Goal: Obtain resource: Obtain resource

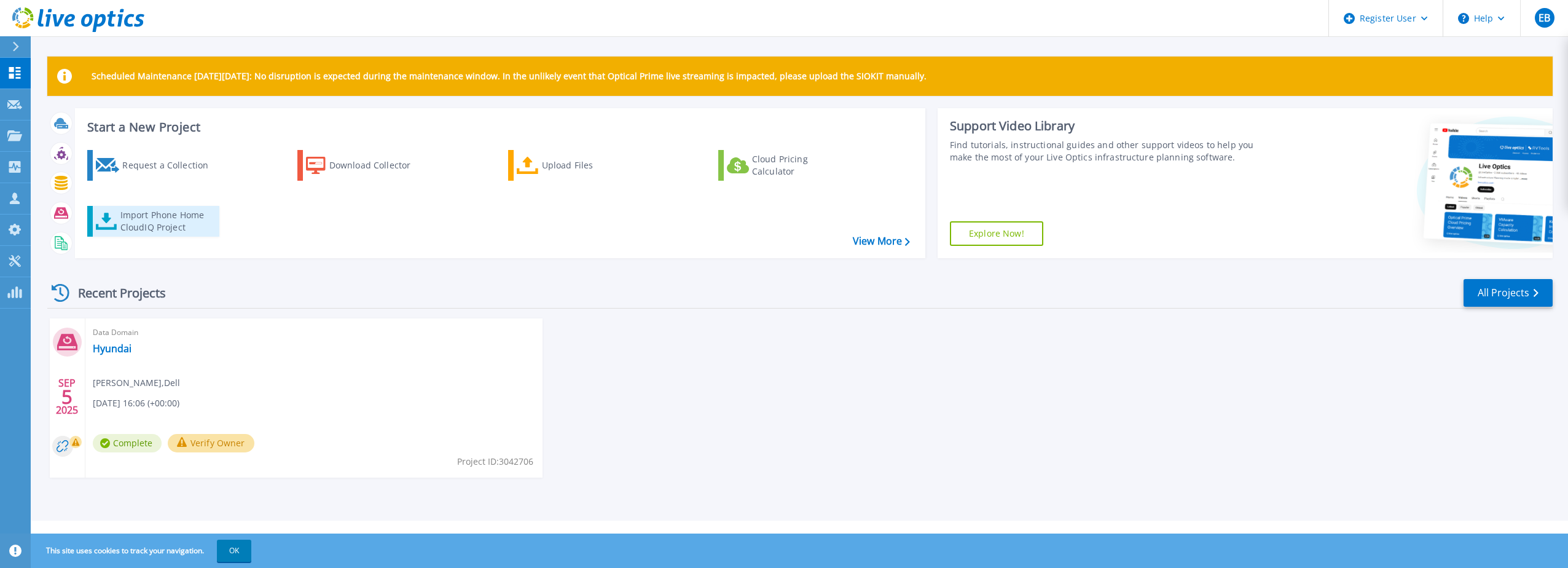
click at [181, 223] on div "Import Phone Home CloudIQ Project" at bounding box center [168, 221] width 96 height 25
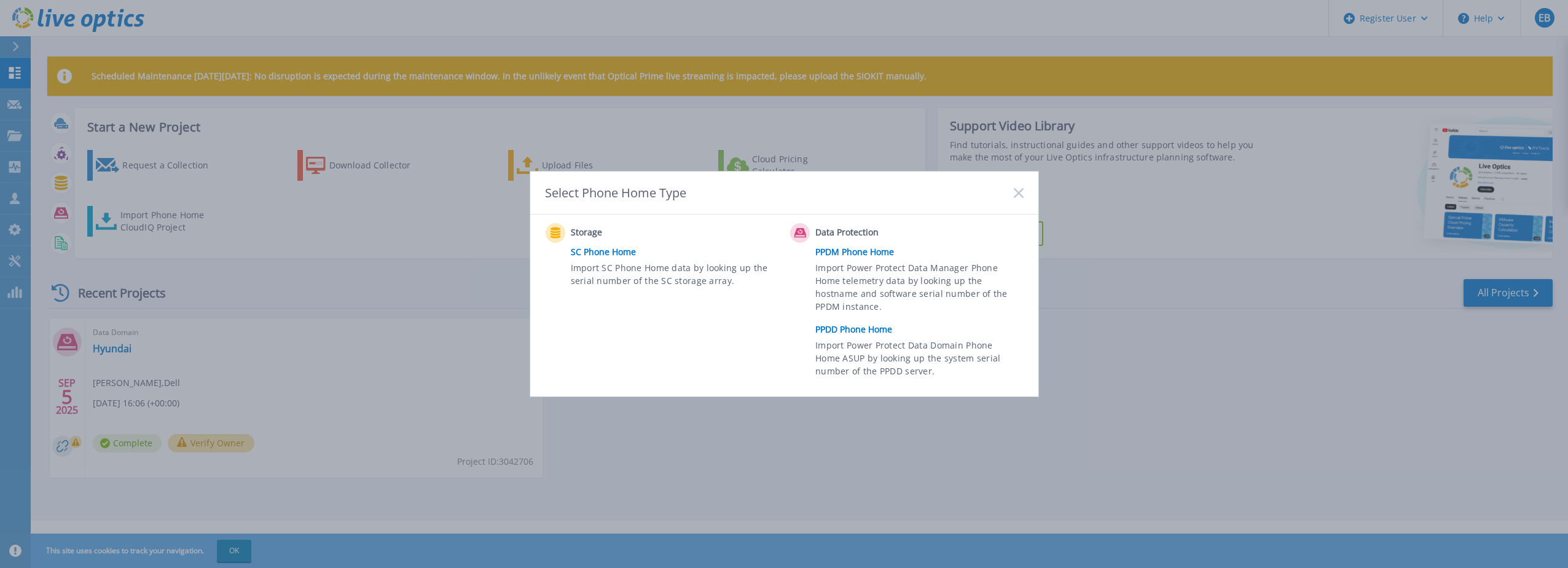
click at [878, 329] on link "PPDD Phone Home" at bounding box center [922, 329] width 214 height 18
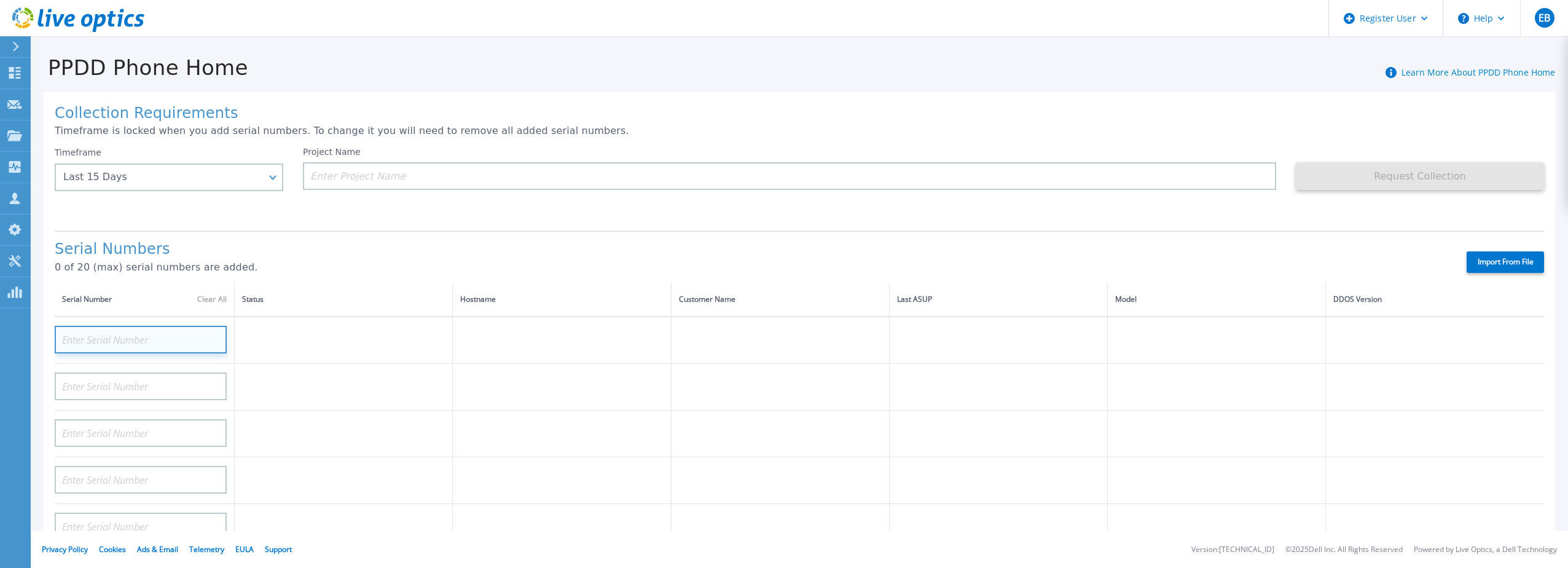
click at [128, 330] on input at bounding box center [141, 339] width 172 height 28
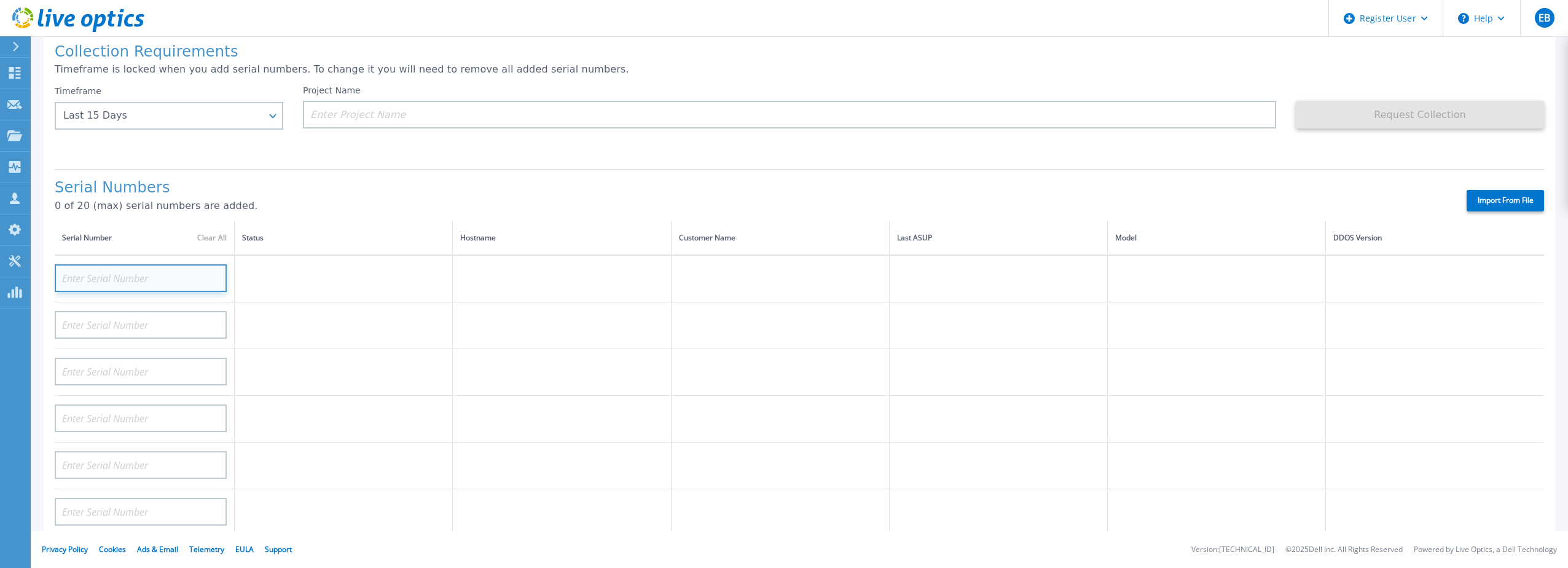
scroll to position [207, 0]
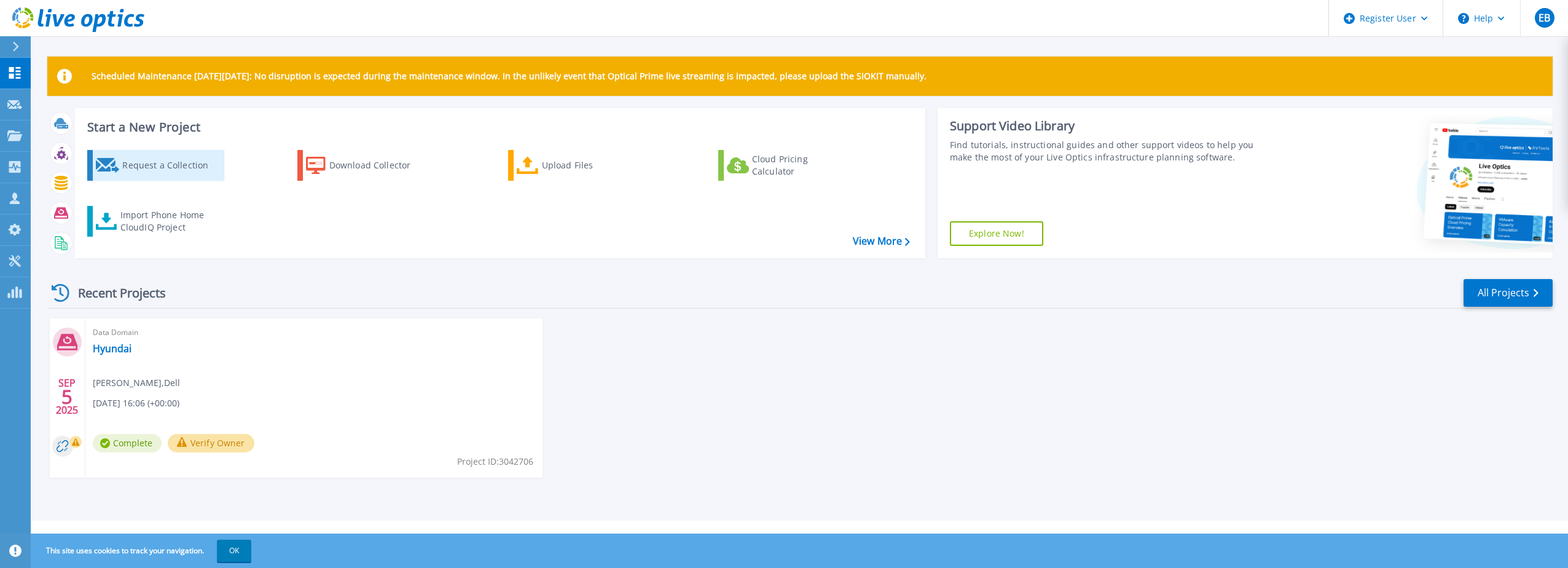
click at [174, 165] on div "Request a Collection" at bounding box center [171, 165] width 98 height 25
click at [130, 221] on div "Import Phone Home CloudIQ Project" at bounding box center [168, 221] width 96 height 25
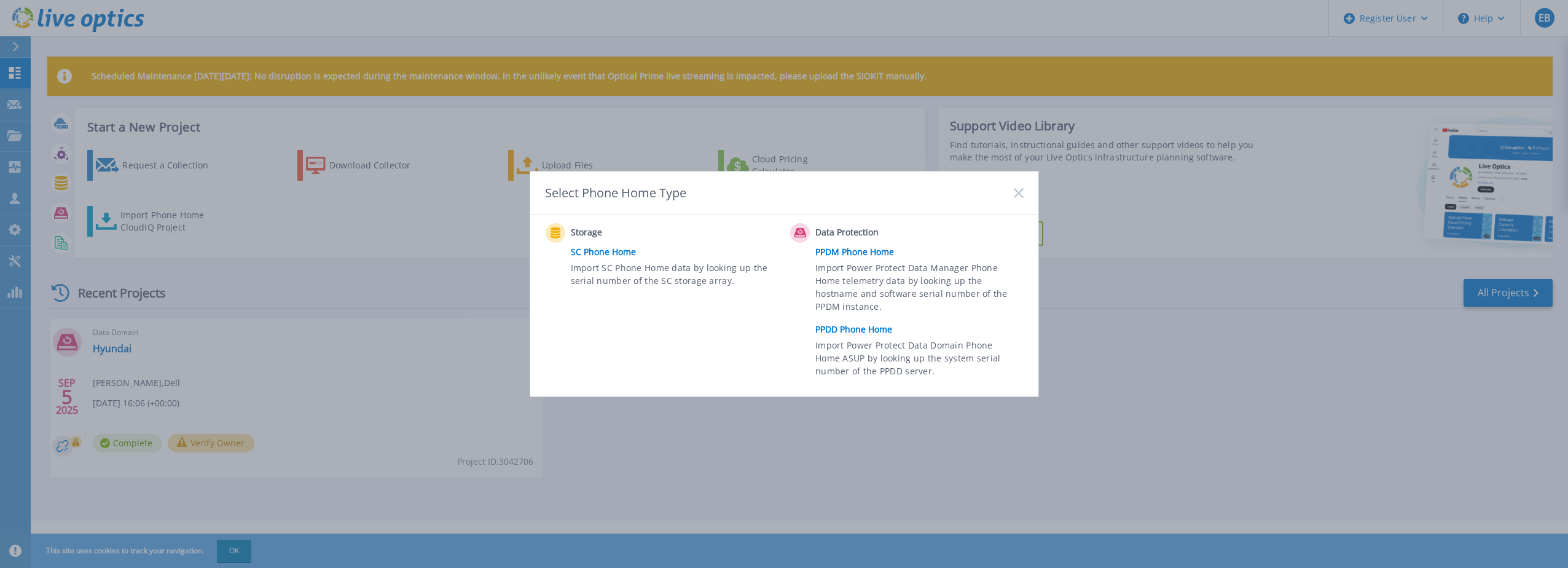
click at [856, 329] on link "PPDD Phone Home" at bounding box center [922, 329] width 214 height 18
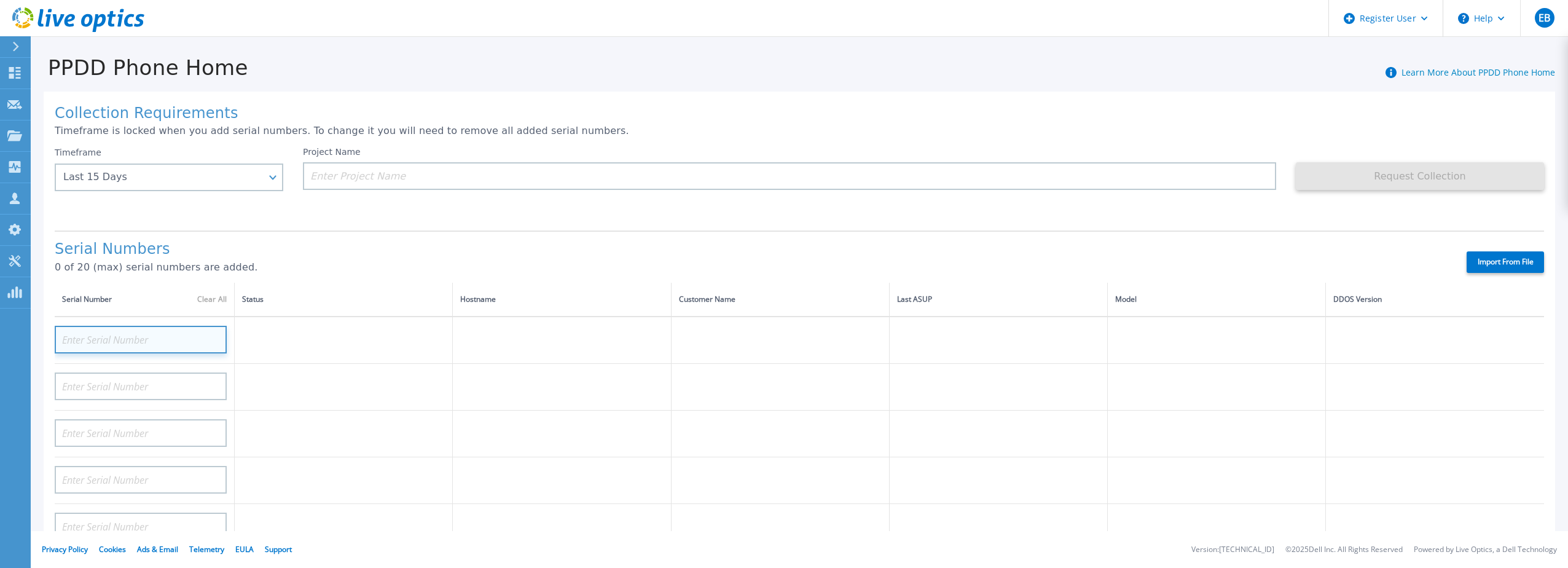
click at [116, 333] on input at bounding box center [141, 339] width 172 height 28
paste input "C4S7HR3"
type input "C4S7HR3"
click at [351, 173] on input at bounding box center [790, 176] width 974 height 28
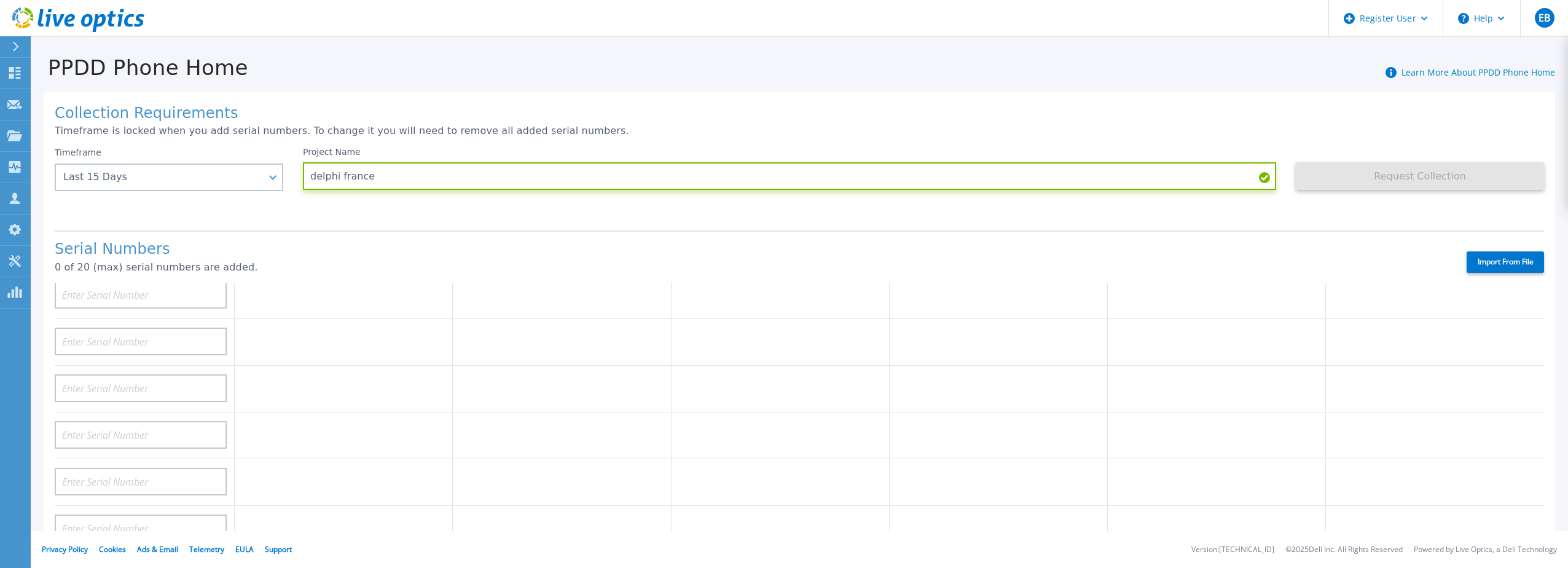
type input "delphi france"
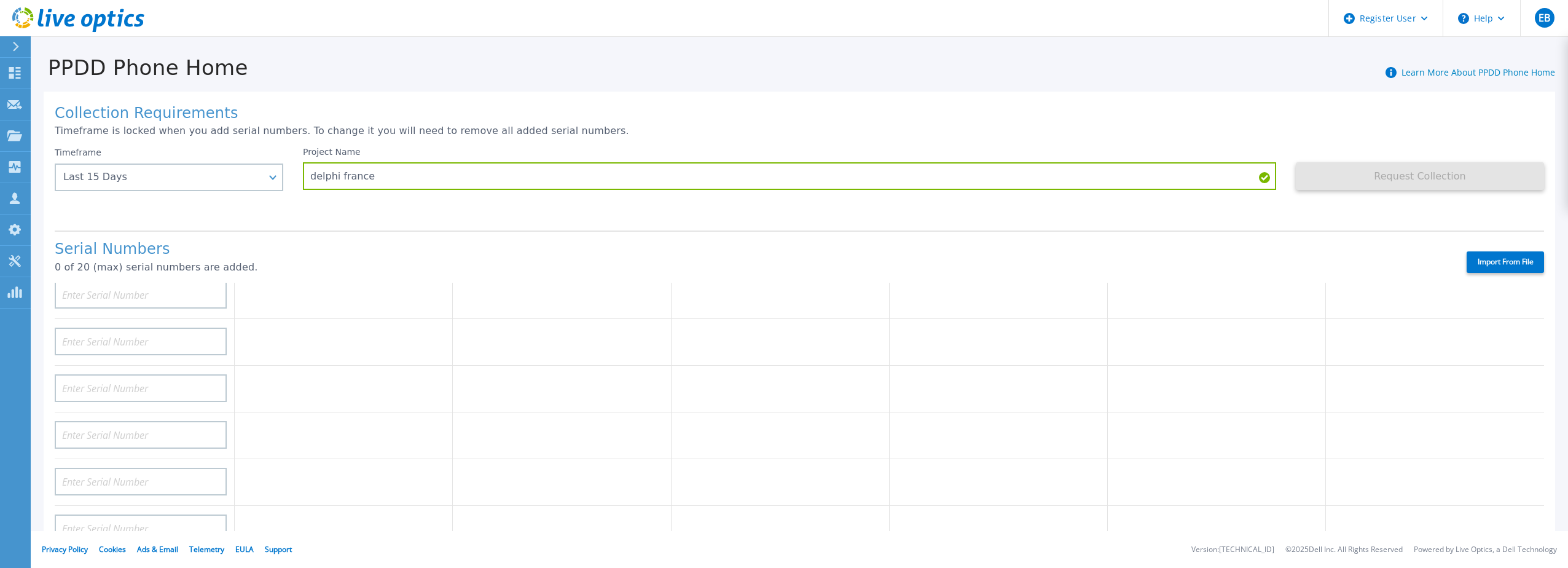
click at [1308, 202] on div "Request Collection This might take a few minutes please wait..." at bounding box center [1420, 183] width 248 height 73
click at [93, 295] on input at bounding box center [141, 309] width 172 height 28
click at [132, 298] on input at bounding box center [141, 309] width 172 height 28
paste input "C4S7HR3"
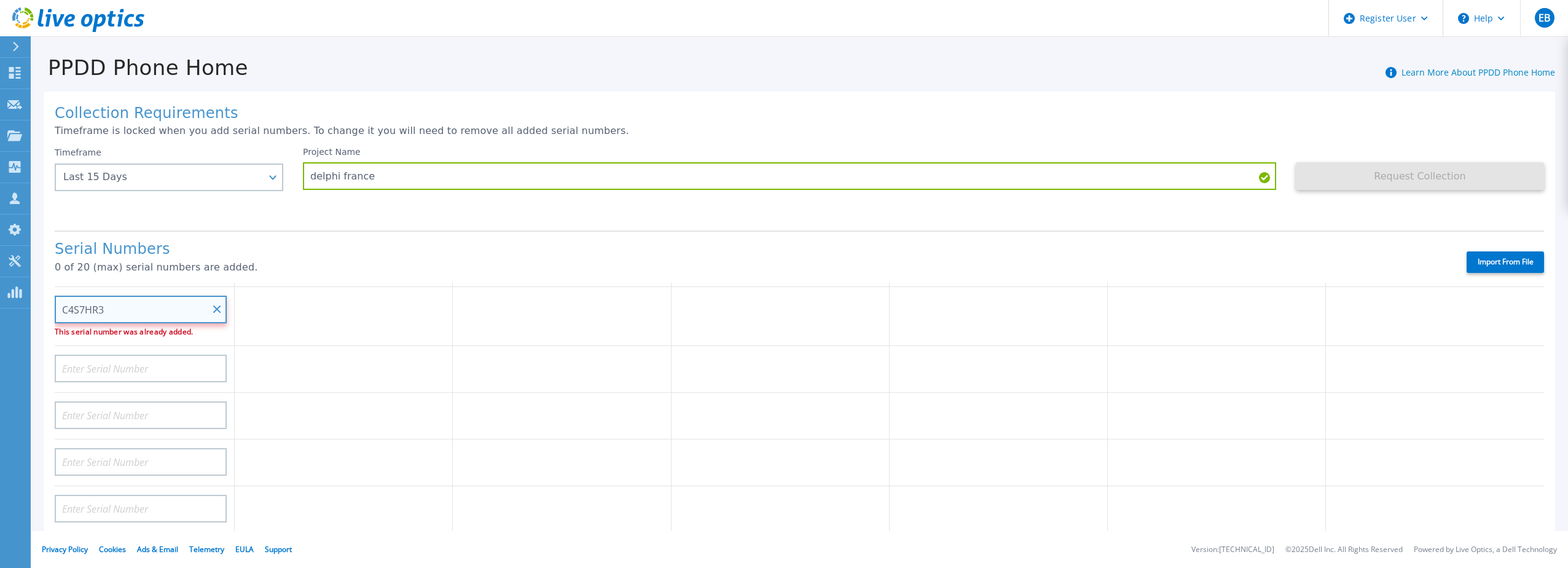
type input "C4S7HR3"
click at [194, 328] on p "This serial number was already added." at bounding box center [141, 331] width 172 height 7
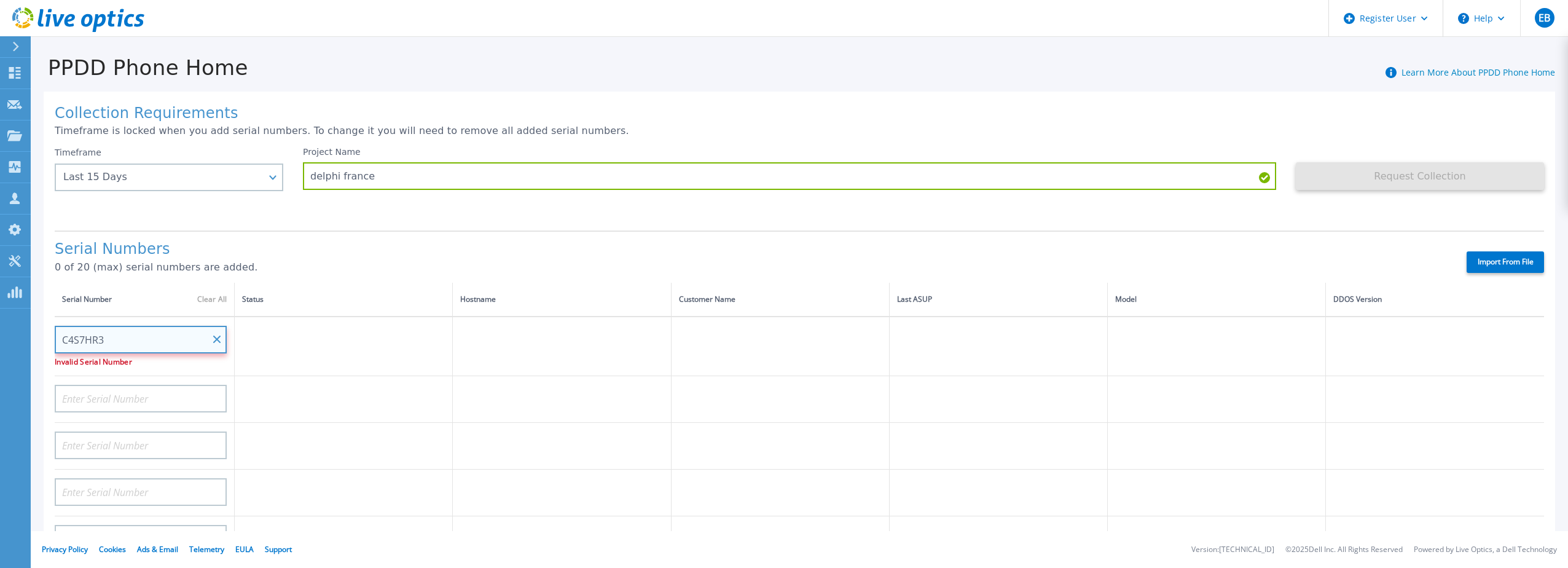
click at [106, 333] on input "C4S7HR3" at bounding box center [141, 339] width 172 height 28
click at [116, 325] on input "C4S7HR3" at bounding box center [141, 339] width 172 height 28
drag, startPoint x: 116, startPoint y: 325, endPoint x: 44, endPoint y: 325, distance: 72.0
click at [44, 325] on div "Collection Requirements Timeframe is locked when you add serial numbers. To cha…" at bounding box center [800, 439] width 1511 height 695
paste input "RK00223003463"
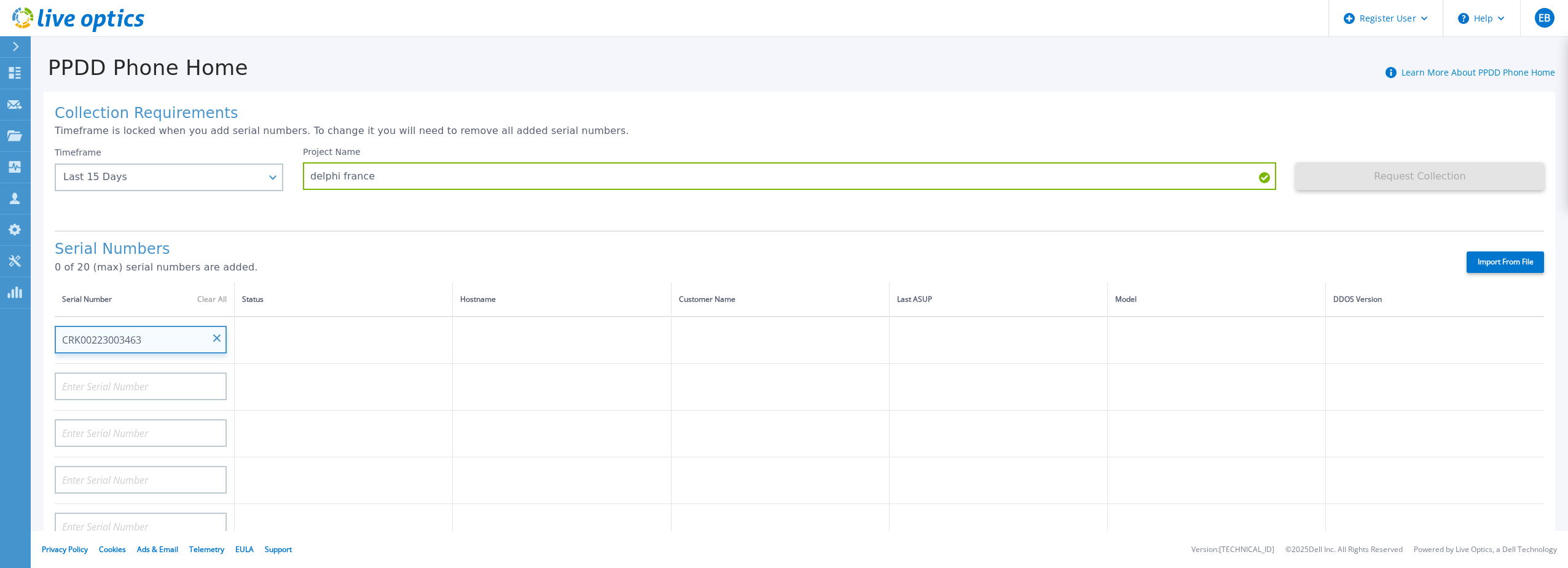
type input "CRK00223003463"
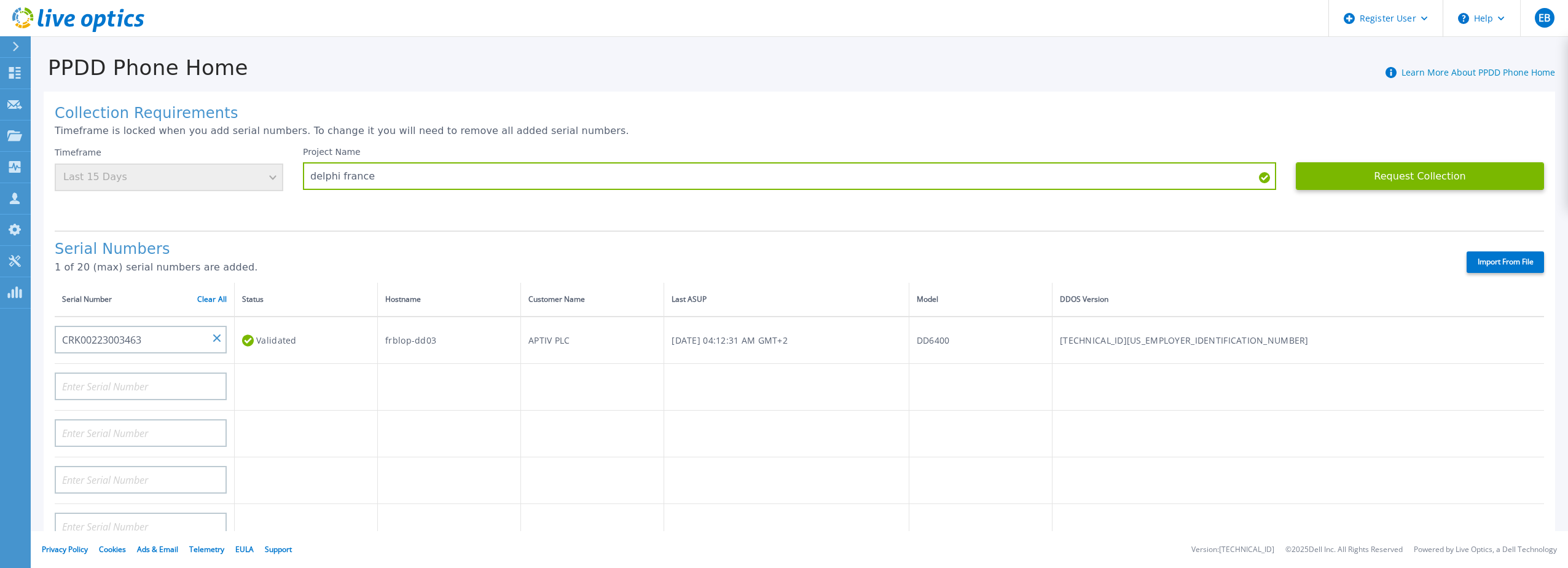
click at [214, 172] on div "Timeframe Last 15 Days" at bounding box center [169, 168] width 228 height 44
click at [1370, 175] on button "Request Collection" at bounding box center [1420, 176] width 248 height 28
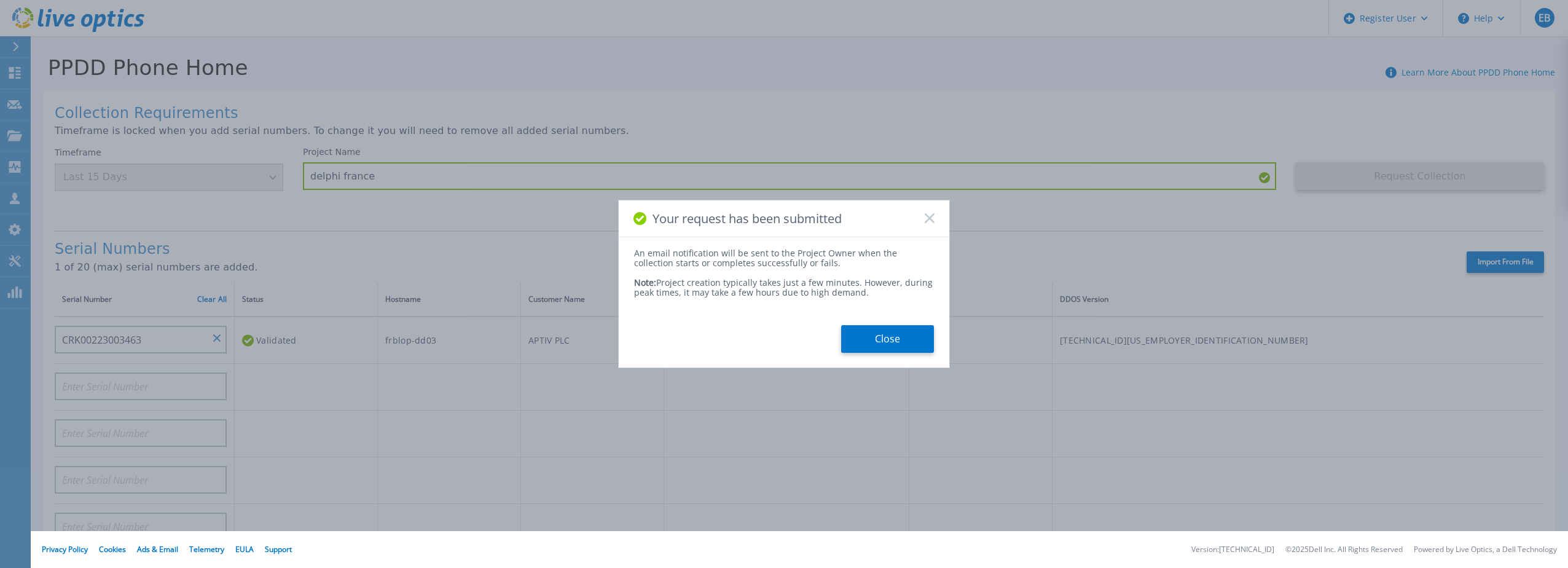
drag, startPoint x: 893, startPoint y: 340, endPoint x: 986, endPoint y: 392, distance: 106.6
click at [894, 340] on button "Close" at bounding box center [887, 338] width 93 height 28
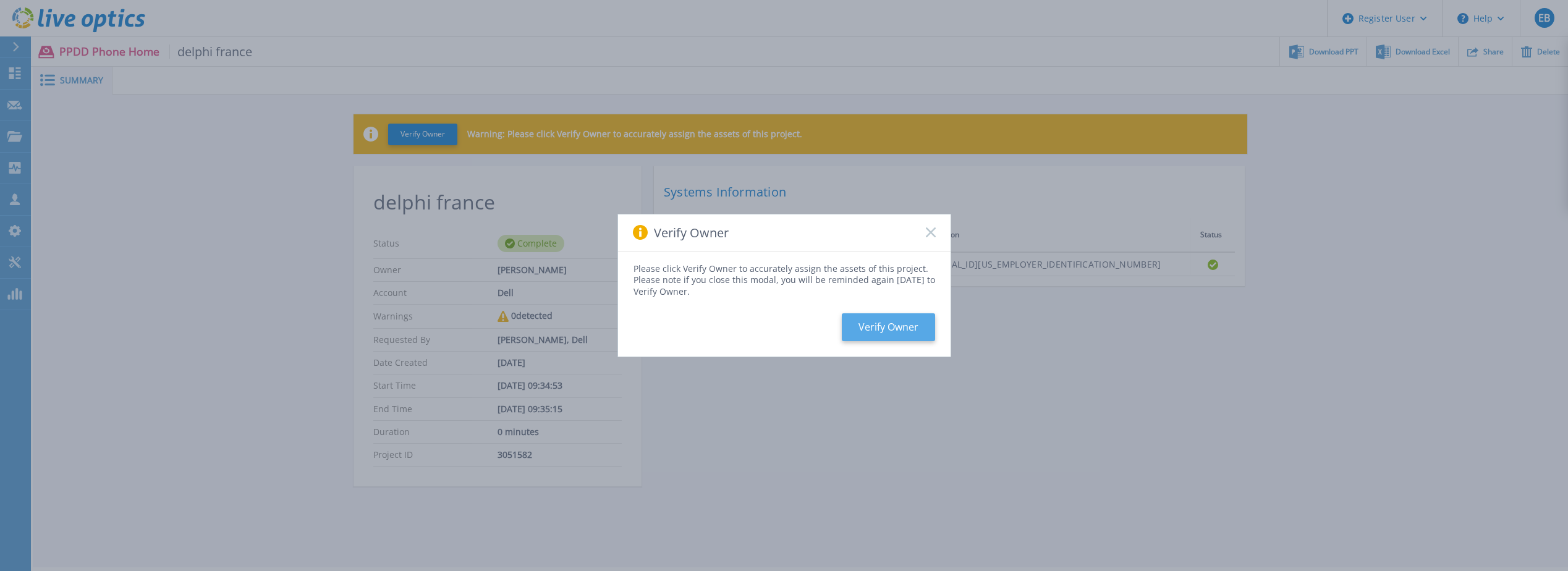
click at [884, 327] on button "Verify Owner" at bounding box center [888, 326] width 93 height 28
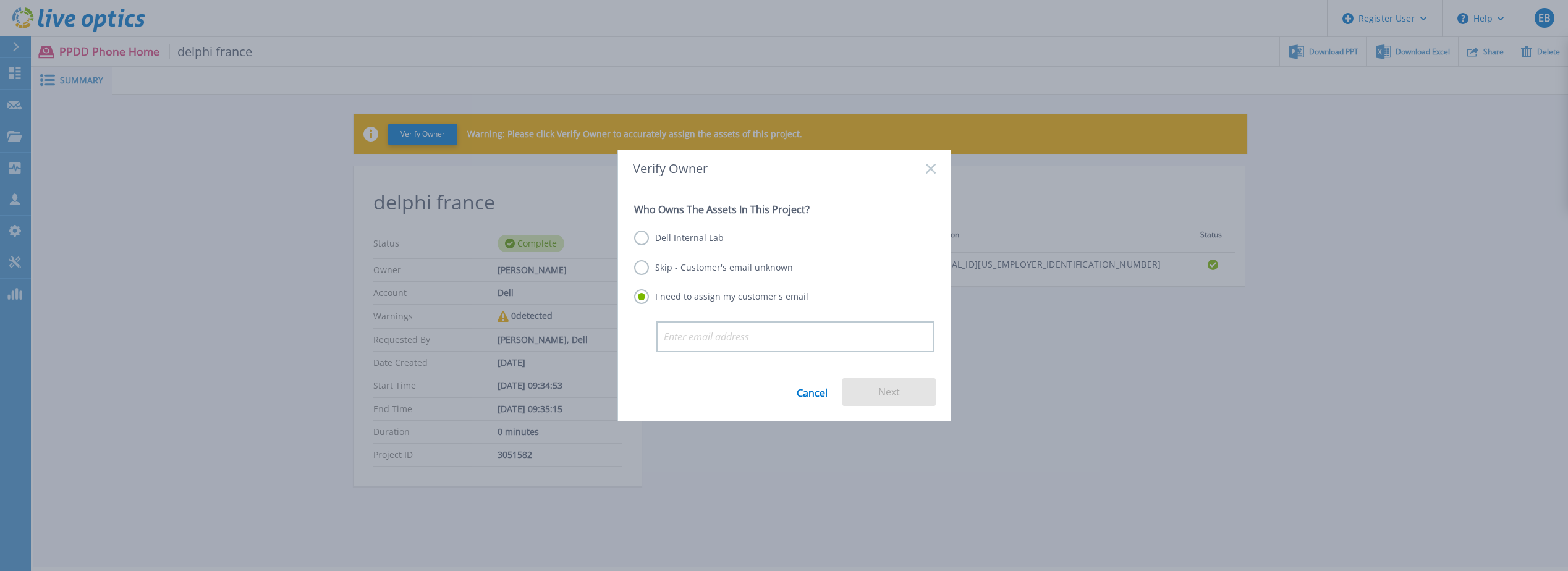
click at [679, 239] on label "Dell Internal Lab" at bounding box center [679, 237] width 90 height 14
click at [0, 0] on input "Dell Internal Lab" at bounding box center [0, 0] width 0 height 0
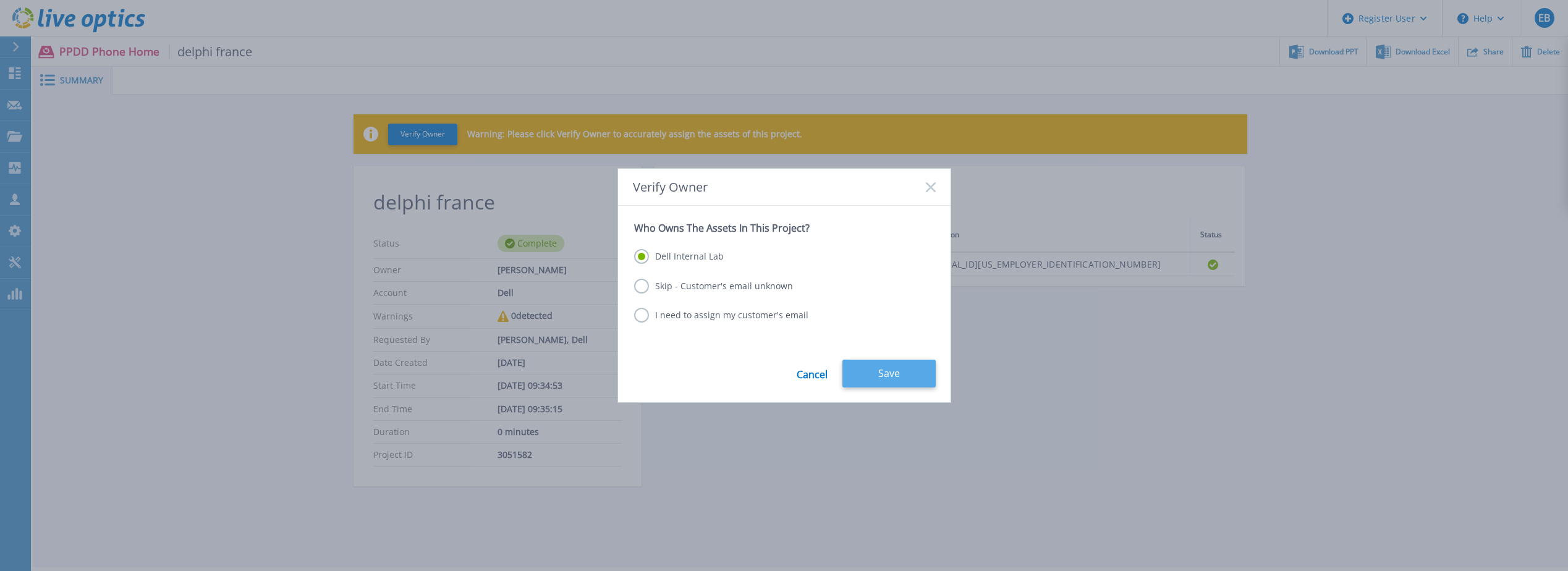
click at [908, 366] on button "Save" at bounding box center [889, 373] width 93 height 28
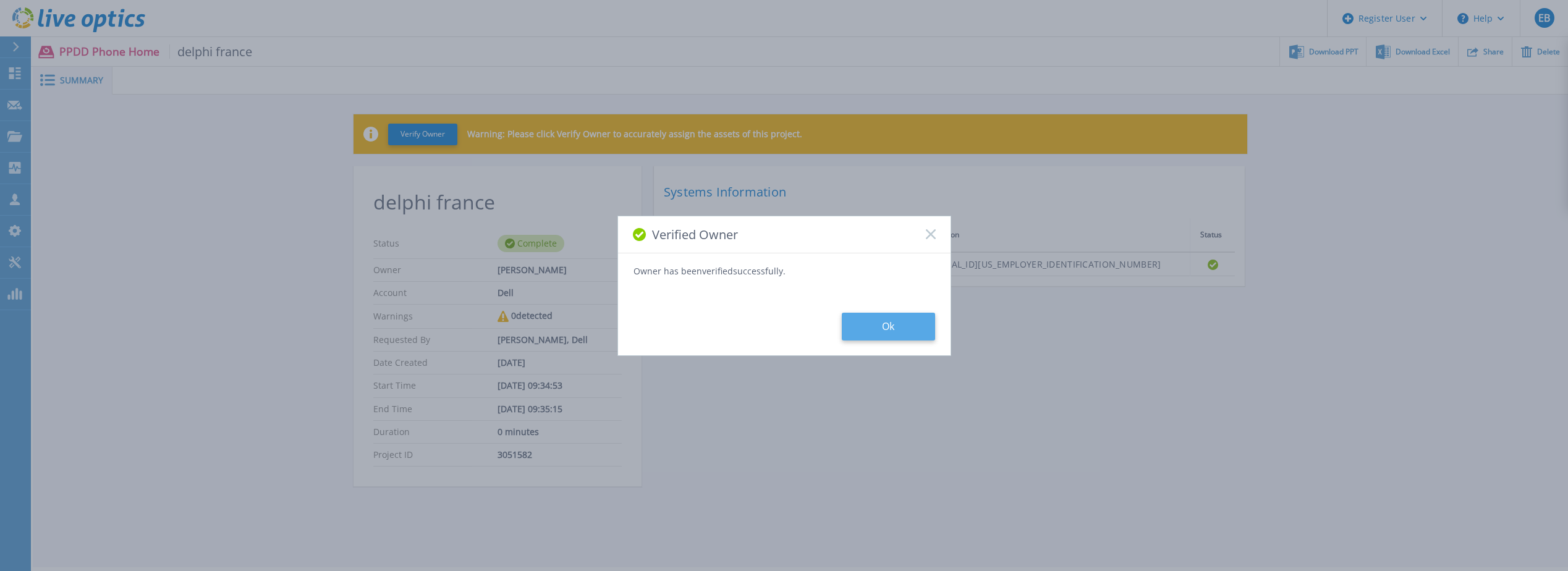
click at [880, 326] on button "Ok" at bounding box center [888, 326] width 93 height 28
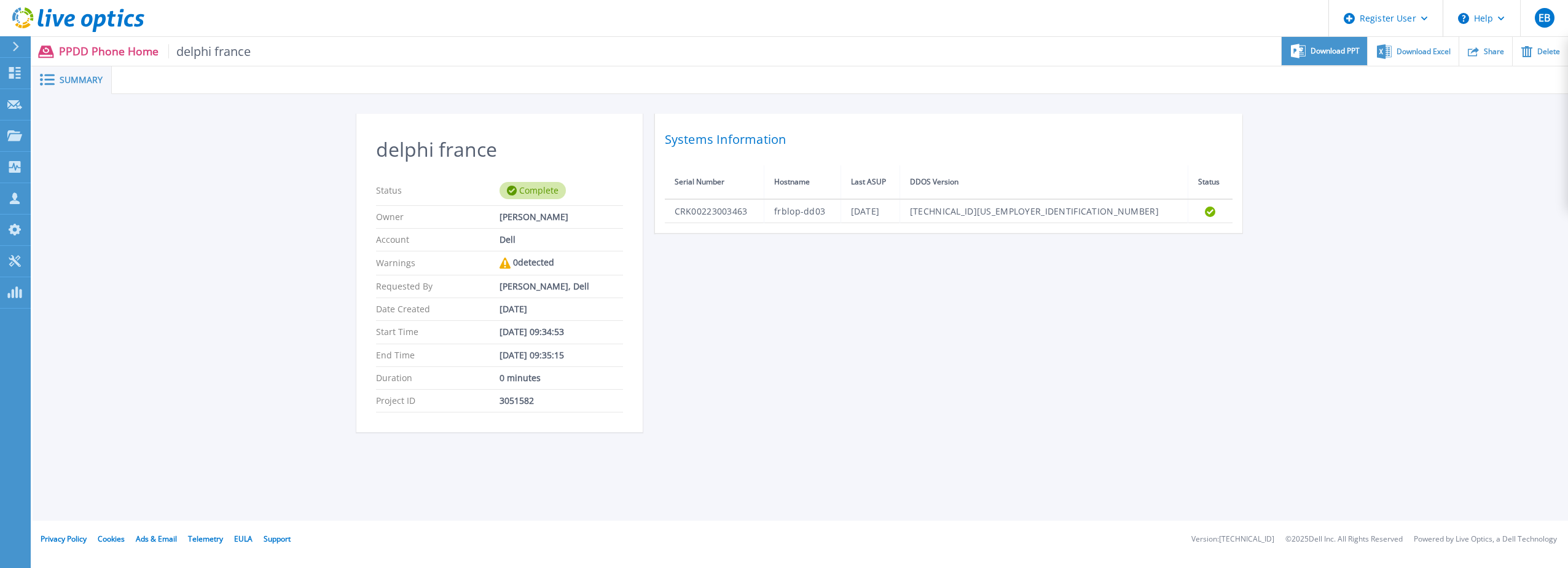
click at [1329, 50] on span "Download PPT" at bounding box center [1336, 50] width 49 height 7
